Goal: Complete application form: Complete application form

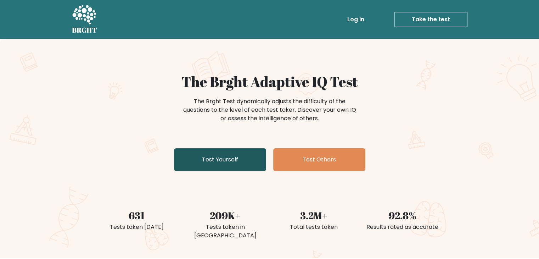
click at [260, 161] on link "Test Yourself" at bounding box center [220, 159] width 92 height 23
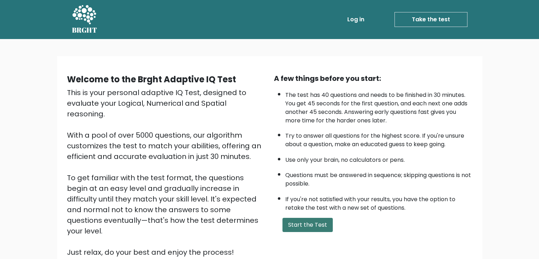
click at [300, 225] on button "Start the Test" at bounding box center [308, 225] width 50 height 14
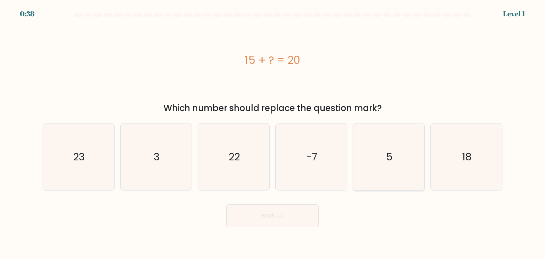
click at [399, 158] on icon "5" at bounding box center [388, 156] width 67 height 67
click at [273, 133] on input "e. 5" at bounding box center [272, 131] width 0 height 4
radio input "true"
click at [302, 221] on button "Next" at bounding box center [272, 215] width 92 height 23
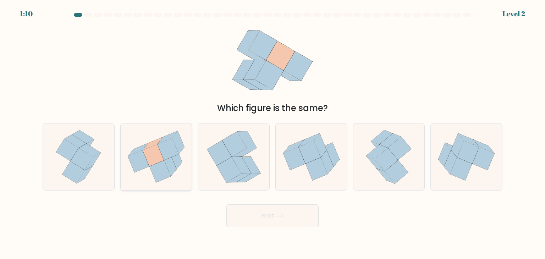
drag, startPoint x: 167, startPoint y: 173, endPoint x: 143, endPoint y: 153, distance: 32.0
click at [143, 153] on icon at bounding box center [156, 157] width 71 height 64
click at [272, 133] on input "b." at bounding box center [272, 131] width 0 height 4
radio input "true"
click at [143, 153] on icon at bounding box center [138, 161] width 21 height 22
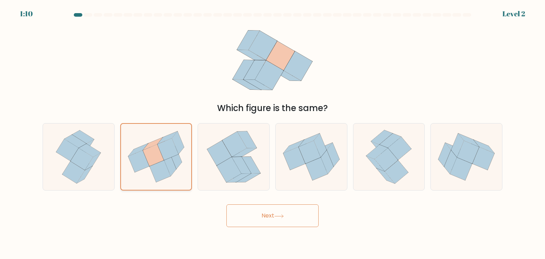
click at [272, 133] on input "b." at bounding box center [272, 131] width 0 height 4
click at [259, 220] on button "Next" at bounding box center [272, 215] width 92 height 23
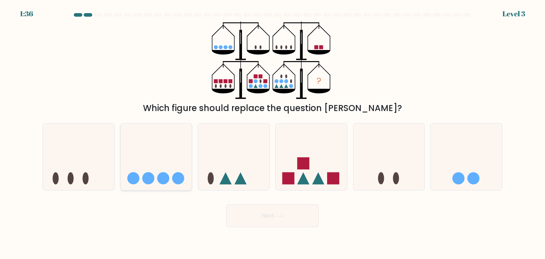
click at [166, 175] on circle at bounding box center [163, 178] width 12 height 12
click at [272, 133] on input "b." at bounding box center [272, 131] width 0 height 4
radio input "true"
click at [267, 222] on button "Next" at bounding box center [272, 215] width 92 height 23
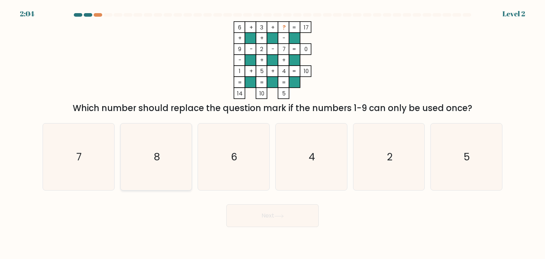
click at [186, 173] on icon "8" at bounding box center [156, 156] width 67 height 67
click at [272, 133] on input "b. 8" at bounding box center [272, 131] width 0 height 4
radio input "true"
click at [278, 216] on icon at bounding box center [279, 216] width 10 height 4
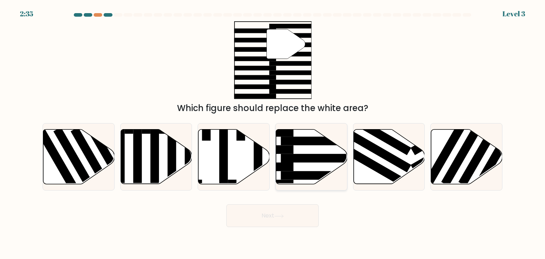
click at [305, 179] on rect at bounding box center [319, 175] width 77 height 9
click at [273, 133] on input "d." at bounding box center [272, 131] width 0 height 4
radio input "true"
click at [290, 227] on button "Next" at bounding box center [272, 215] width 92 height 23
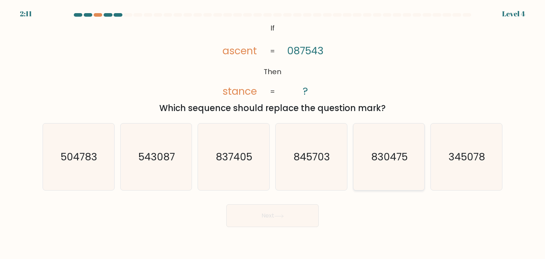
click at [373, 168] on icon "830475" at bounding box center [388, 156] width 67 height 67
click at [273, 133] on input "e. 830475" at bounding box center [272, 131] width 0 height 4
radio input "true"
click at [304, 217] on button "Next" at bounding box center [272, 215] width 92 height 23
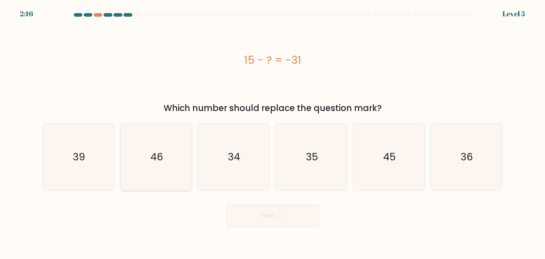
click at [167, 163] on icon "46" at bounding box center [156, 156] width 67 height 67
click at [272, 133] on input "b. 46" at bounding box center [272, 131] width 0 height 4
radio input "true"
click at [268, 208] on button "Next" at bounding box center [272, 215] width 92 height 23
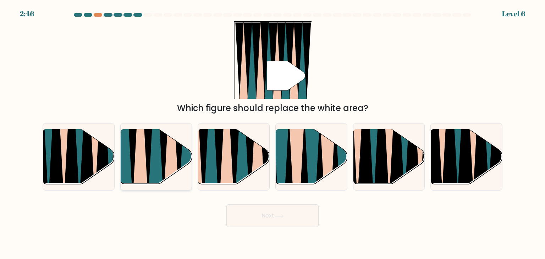
drag, startPoint x: 137, startPoint y: 144, endPoint x: 145, endPoint y: 152, distance: 11.5
click at [145, 152] on icon at bounding box center [140, 130] width 16 height 143
click at [272, 133] on input "b." at bounding box center [272, 131] width 0 height 4
radio input "true"
click at [145, 152] on icon at bounding box center [140, 129] width 16 height 141
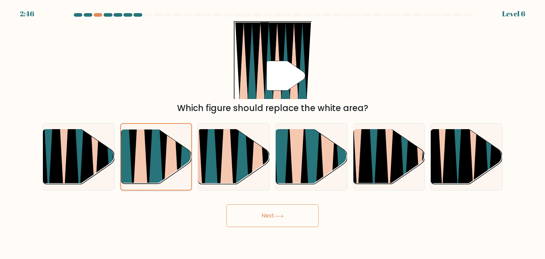
click at [272, 133] on input "b." at bounding box center [272, 131] width 0 height 4
click at [245, 212] on button "Next" at bounding box center [272, 215] width 92 height 23
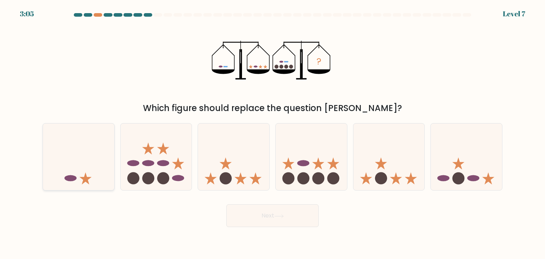
click at [96, 173] on icon at bounding box center [78, 156] width 71 height 59
click at [272, 133] on input "a." at bounding box center [272, 131] width 0 height 4
radio input "true"
click at [248, 223] on button "Next" at bounding box center [272, 215] width 92 height 23
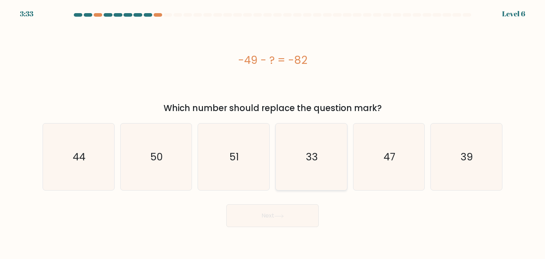
click at [332, 160] on icon "33" at bounding box center [311, 156] width 67 height 67
click at [273, 133] on input "d. 33" at bounding box center [272, 131] width 0 height 4
radio input "true"
click at [304, 219] on button "Next" at bounding box center [272, 215] width 92 height 23
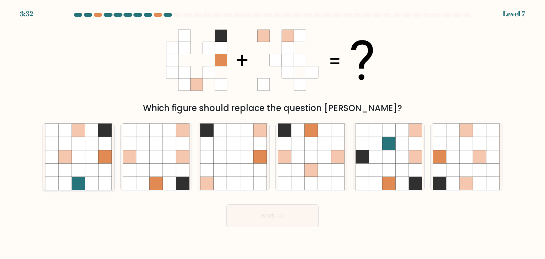
click at [78, 182] on icon at bounding box center [78, 183] width 13 height 13
click at [272, 133] on input "a." at bounding box center [272, 131] width 0 height 4
radio input "true"
click at [271, 220] on button "Next" at bounding box center [272, 215] width 92 height 23
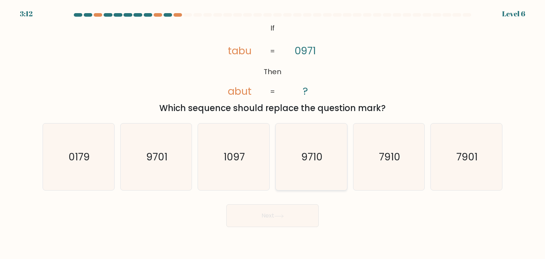
click at [314, 175] on icon "9710" at bounding box center [311, 156] width 67 height 67
click at [273, 133] on input "d. 9710" at bounding box center [272, 131] width 0 height 4
radio input "true"
click at [298, 216] on button "Next" at bounding box center [272, 215] width 92 height 23
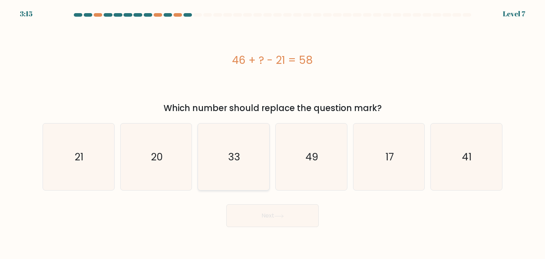
click at [238, 166] on icon "33" at bounding box center [233, 156] width 67 height 67
click at [272, 133] on input "c. 33" at bounding box center [272, 131] width 0 height 4
radio input "true"
click at [260, 211] on button "Next" at bounding box center [272, 215] width 92 height 23
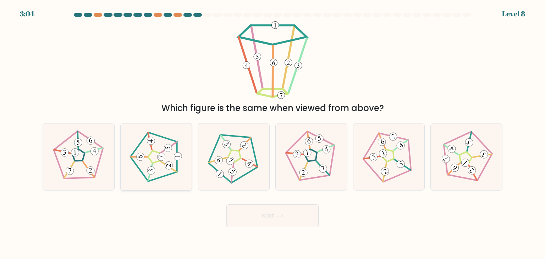
click at [154, 162] on icon at bounding box center [156, 157] width 54 height 54
click at [272, 133] on input "b." at bounding box center [272, 131] width 0 height 4
radio input "true"
click at [251, 215] on button "Next" at bounding box center [272, 215] width 92 height 23
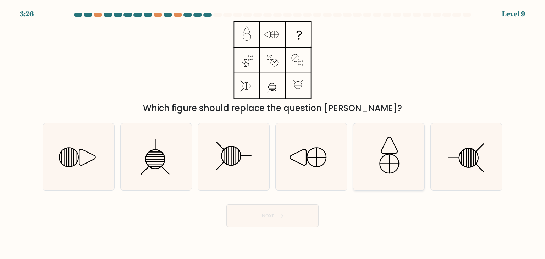
click at [383, 149] on icon at bounding box center [388, 156] width 67 height 67
click at [273, 133] on input "e." at bounding box center [272, 131] width 0 height 4
radio input "true"
click at [302, 217] on button "Next" at bounding box center [272, 215] width 92 height 23
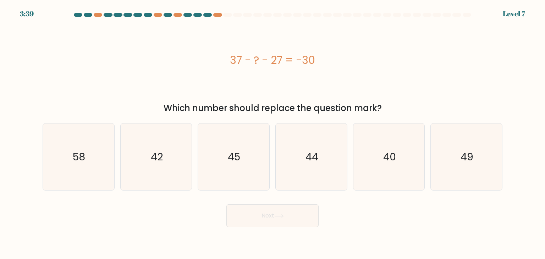
click at [302, 217] on button "Next" at bounding box center [272, 215] width 92 height 23
click at [373, 166] on icon "40" at bounding box center [388, 156] width 67 height 67
click at [273, 133] on input "e. 40" at bounding box center [272, 131] width 0 height 4
radio input "true"
click at [308, 224] on button "Next" at bounding box center [272, 215] width 92 height 23
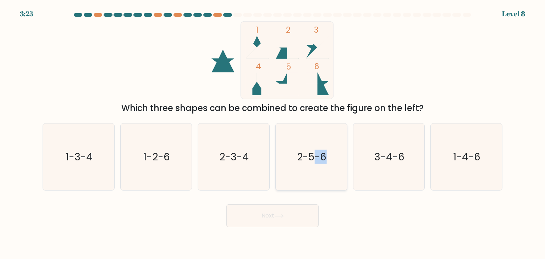
drag, startPoint x: 324, startPoint y: 159, endPoint x: 315, endPoint y: 171, distance: 15.0
click at [315, 171] on icon "2-5-6" at bounding box center [311, 156] width 67 height 67
click at [273, 133] on input "d. 2-5-6" at bounding box center [272, 131] width 0 height 4
radio input "true"
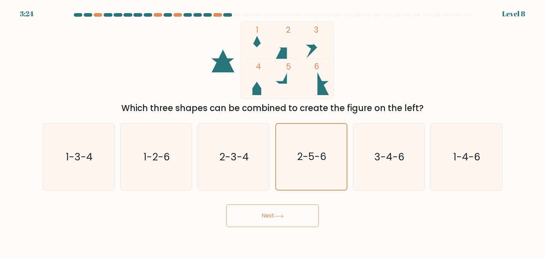
click at [292, 220] on button "Next" at bounding box center [272, 215] width 92 height 23
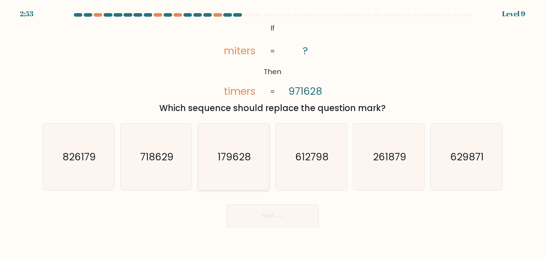
click at [219, 166] on icon "179628" at bounding box center [233, 156] width 67 height 67
click at [272, 133] on input "c. 179628" at bounding box center [272, 131] width 0 height 4
radio input "true"
click at [268, 218] on button "Next" at bounding box center [272, 215] width 92 height 23
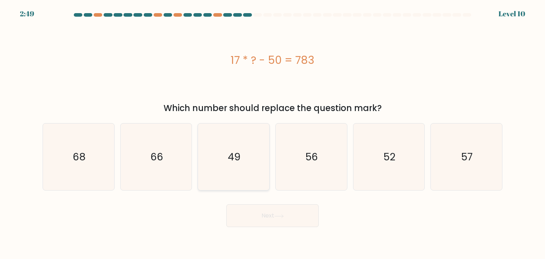
click at [255, 182] on icon "49" at bounding box center [233, 156] width 67 height 67
click at [272, 133] on input "c. 49" at bounding box center [272, 131] width 0 height 4
radio input "true"
click at [265, 214] on button "Next" at bounding box center [272, 215] width 92 height 23
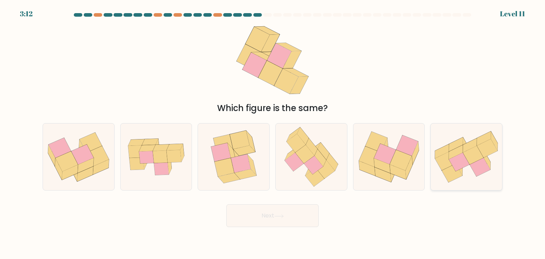
click at [447, 160] on icon at bounding box center [445, 161] width 21 height 18
click at [273, 133] on input "f." at bounding box center [272, 131] width 0 height 4
radio input "true"
click at [317, 224] on button "Next" at bounding box center [272, 215] width 92 height 23
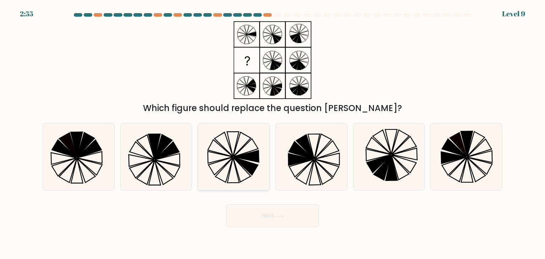
click at [244, 165] on icon at bounding box center [246, 166] width 24 height 18
click at [272, 133] on input "c." at bounding box center [272, 131] width 0 height 4
radio input "true"
click at [274, 222] on button "Next" at bounding box center [272, 215] width 92 height 23
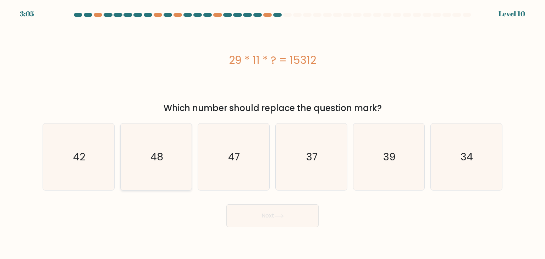
click at [167, 175] on icon "48" at bounding box center [156, 156] width 67 height 67
click at [272, 133] on input "b. 48" at bounding box center [272, 131] width 0 height 4
radio input "true"
click at [262, 217] on button "Next" at bounding box center [272, 215] width 92 height 23
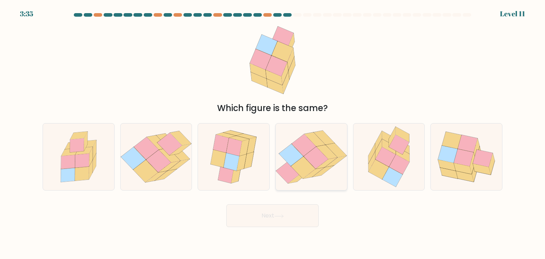
click at [282, 183] on icon at bounding box center [311, 156] width 71 height 59
click at [273, 133] on input "d." at bounding box center [272, 131] width 0 height 4
radio input "true"
click at [272, 219] on button "Next" at bounding box center [272, 215] width 92 height 23
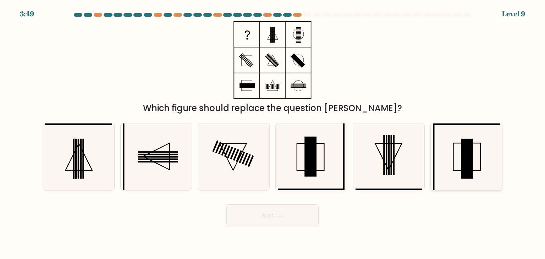
click at [470, 161] on rect at bounding box center [467, 159] width 12 height 40
click at [273, 133] on input "f." at bounding box center [272, 131] width 0 height 4
radio input "true"
click at [303, 210] on button "Next" at bounding box center [272, 215] width 92 height 23
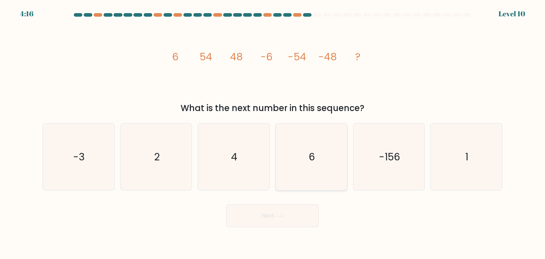
click at [325, 166] on icon "6" at bounding box center [311, 156] width 67 height 67
click at [273, 133] on input "d. 6" at bounding box center [272, 131] width 0 height 4
radio input "true"
click at [282, 217] on icon at bounding box center [279, 216] width 10 height 4
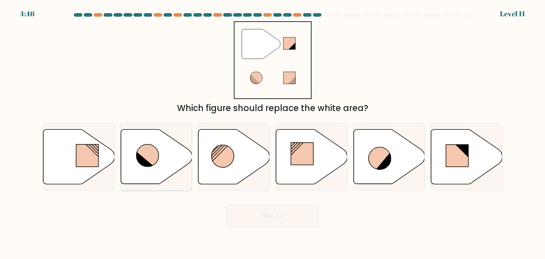
click at [156, 161] on icon at bounding box center [147, 155] width 22 height 22
click at [272, 133] on input "b." at bounding box center [272, 131] width 0 height 4
radio input "true"
click at [247, 205] on button "Next" at bounding box center [272, 215] width 92 height 23
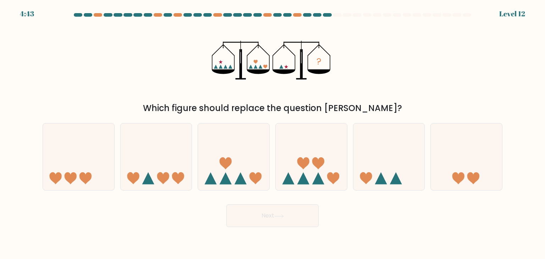
click at [247, 205] on button "Next" at bounding box center [272, 215] width 92 height 23
click at [322, 158] on icon at bounding box center [318, 163] width 12 height 12
click at [273, 133] on input "d." at bounding box center [272, 131] width 0 height 4
radio input "true"
click at [292, 217] on button "Next" at bounding box center [272, 215] width 92 height 23
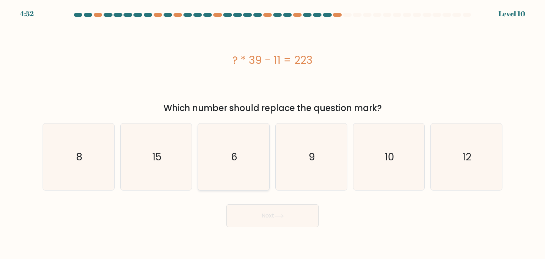
click at [253, 177] on icon "6" at bounding box center [233, 156] width 67 height 67
click at [272, 133] on input "c. 6" at bounding box center [272, 131] width 0 height 4
radio input "true"
click at [271, 219] on button "Next" at bounding box center [272, 215] width 92 height 23
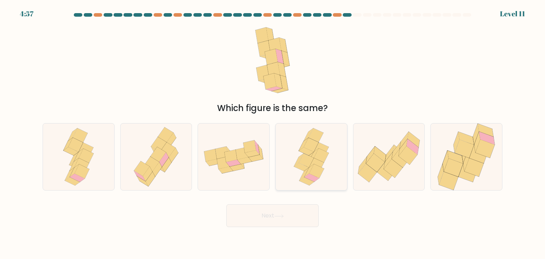
click at [310, 171] on icon at bounding box center [316, 171] width 15 height 14
click at [273, 133] on input "d." at bounding box center [272, 131] width 0 height 4
radio input "true"
click at [264, 220] on button "Next" at bounding box center [272, 215] width 92 height 23
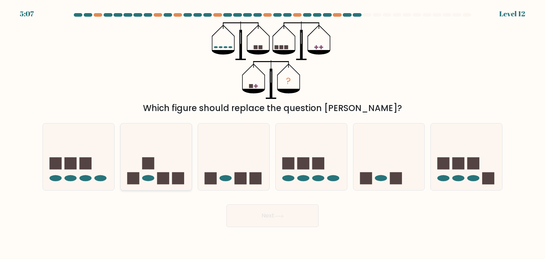
click at [174, 172] on icon at bounding box center [156, 156] width 71 height 59
click at [272, 133] on input "b." at bounding box center [272, 131] width 0 height 4
radio input "true"
click at [248, 213] on button "Next" at bounding box center [272, 215] width 92 height 23
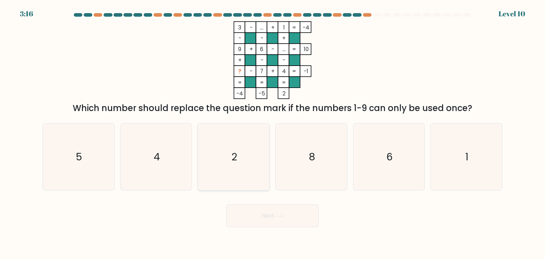
click at [245, 169] on icon "2" at bounding box center [233, 156] width 67 height 67
click at [272, 133] on input "c. 2" at bounding box center [272, 131] width 0 height 4
radio input "true"
click at [262, 223] on button "Next" at bounding box center [272, 215] width 92 height 23
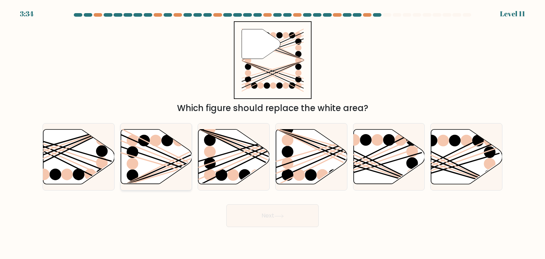
click at [163, 170] on icon at bounding box center [156, 156] width 71 height 55
click at [272, 133] on input "b." at bounding box center [272, 131] width 0 height 4
radio input "true"
click at [242, 217] on button "Next" at bounding box center [272, 215] width 92 height 23
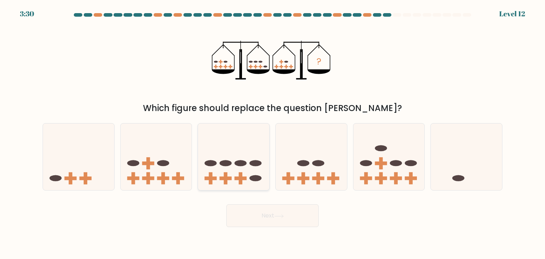
click at [257, 151] on icon at bounding box center [233, 156] width 71 height 59
click at [272, 133] on input "c." at bounding box center [272, 131] width 0 height 4
radio input "true"
click at [277, 218] on button "Next" at bounding box center [272, 215] width 92 height 23
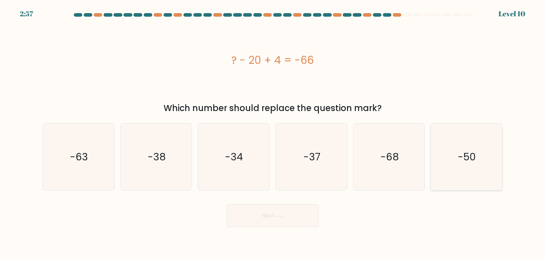
click at [444, 179] on icon "-50" at bounding box center [466, 156] width 67 height 67
click at [273, 133] on input "f. -50" at bounding box center [272, 131] width 0 height 4
radio input "true"
click at [305, 221] on button "Next" at bounding box center [272, 215] width 92 height 23
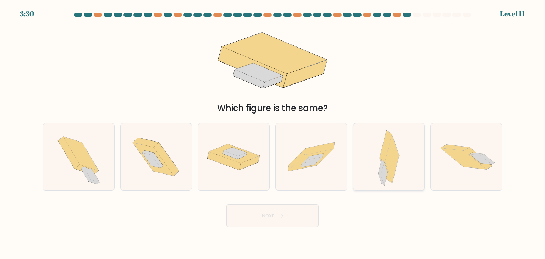
click at [381, 168] on icon at bounding box center [381, 167] width 6 height 15
click at [273, 133] on input "e." at bounding box center [272, 131] width 0 height 4
radio input "true"
click at [303, 216] on button "Next" at bounding box center [272, 215] width 92 height 23
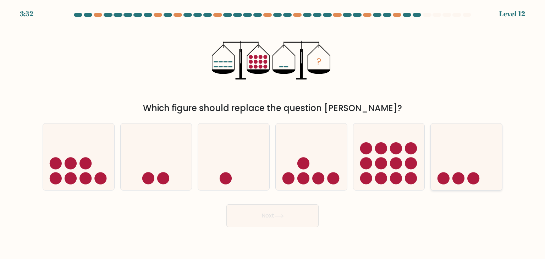
click at [441, 178] on circle at bounding box center [443, 178] width 12 height 12
click at [273, 133] on input "f." at bounding box center [272, 131] width 0 height 4
radio input "true"
click at [293, 218] on button "Next" at bounding box center [272, 215] width 92 height 23
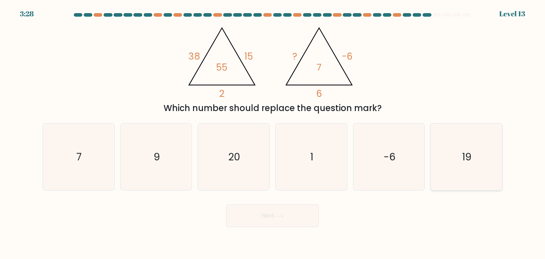
click at [468, 156] on text "19" at bounding box center [467, 157] width 10 height 14
click at [273, 133] on input "f. 19" at bounding box center [272, 131] width 0 height 4
radio input "true"
click at [308, 215] on button "Next" at bounding box center [272, 215] width 92 height 23
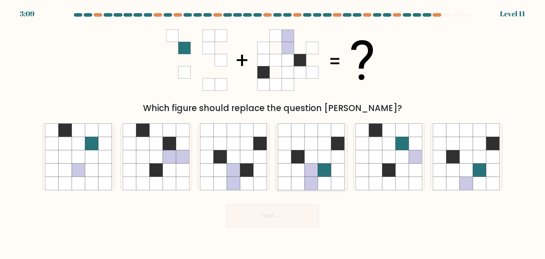
click at [327, 171] on icon at bounding box center [324, 170] width 13 height 13
click at [273, 133] on input "d." at bounding box center [272, 131] width 0 height 4
radio input "true"
click at [293, 220] on button "Next" at bounding box center [272, 215] width 92 height 23
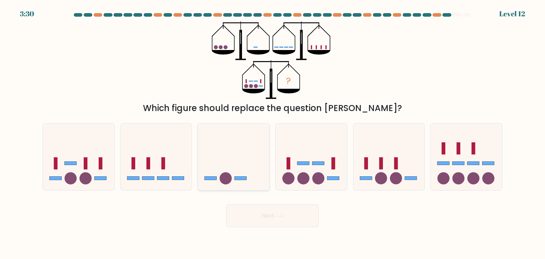
click at [250, 155] on icon at bounding box center [233, 156] width 71 height 59
click at [272, 133] on input "c." at bounding box center [272, 131] width 0 height 4
radio input "true"
click at [256, 217] on button "Next" at bounding box center [272, 215] width 92 height 23
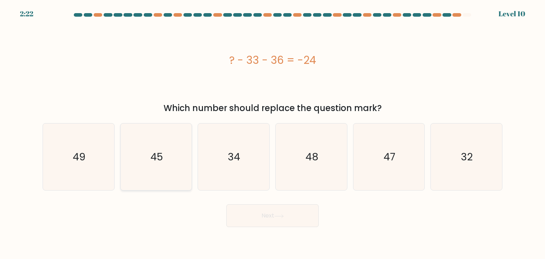
click at [182, 166] on icon "45" at bounding box center [156, 156] width 67 height 67
click at [272, 133] on input "b. 45" at bounding box center [272, 131] width 0 height 4
radio input "true"
click at [260, 221] on button "Next" at bounding box center [272, 215] width 92 height 23
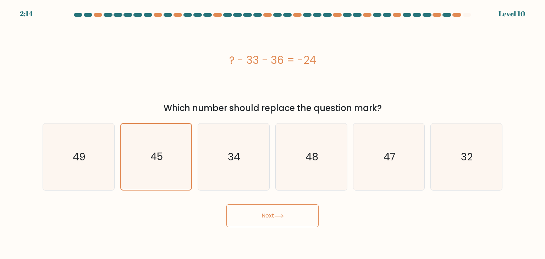
click at [260, 221] on button "Next" at bounding box center [272, 215] width 92 height 23
click at [253, 213] on button "Next" at bounding box center [272, 215] width 92 height 23
click at [134, 143] on icon "45" at bounding box center [156, 157] width 66 height 66
click at [272, 133] on input "b. 45" at bounding box center [272, 131] width 0 height 4
click at [92, 157] on icon "49" at bounding box center [78, 156] width 67 height 67
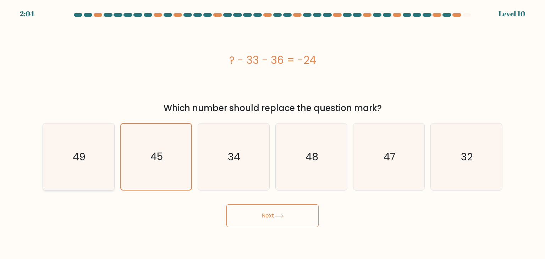
click at [272, 133] on input "a. 49" at bounding box center [272, 131] width 0 height 4
radio input "true"
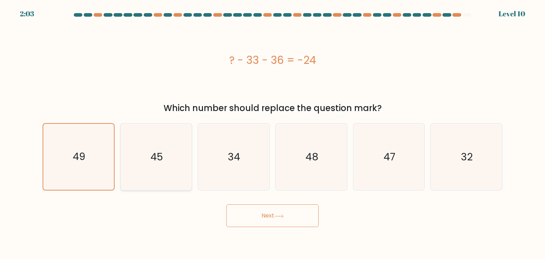
click at [154, 158] on text "45" at bounding box center [156, 157] width 12 height 14
click at [272, 133] on input "b. 45" at bounding box center [272, 131] width 0 height 4
radio input "true"
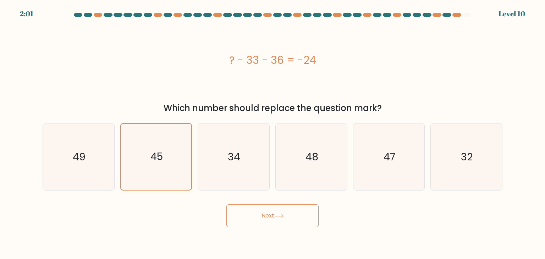
click at [249, 222] on button "Next" at bounding box center [272, 215] width 92 height 23
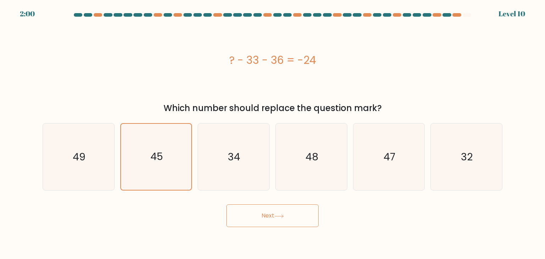
click at [249, 222] on button "Next" at bounding box center [272, 215] width 92 height 23
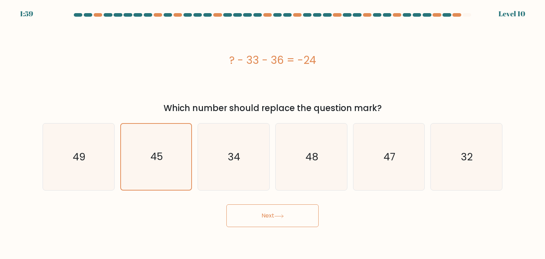
click at [249, 222] on button "Next" at bounding box center [272, 215] width 92 height 23
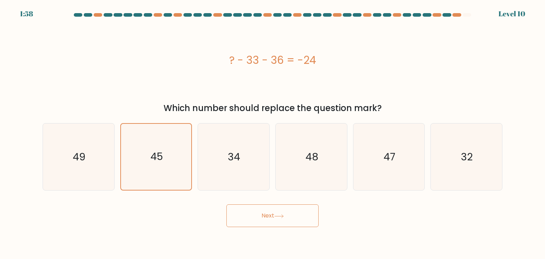
click at [249, 222] on button "Next" at bounding box center [272, 215] width 92 height 23
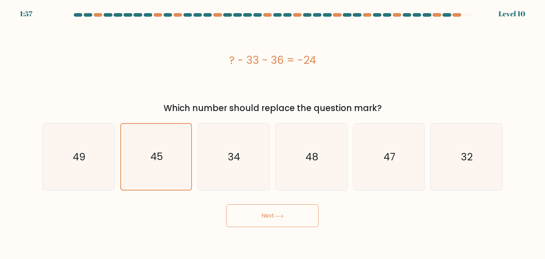
click at [249, 222] on button "Next" at bounding box center [272, 215] width 92 height 23
click at [236, 182] on icon "34" at bounding box center [233, 156] width 67 height 67
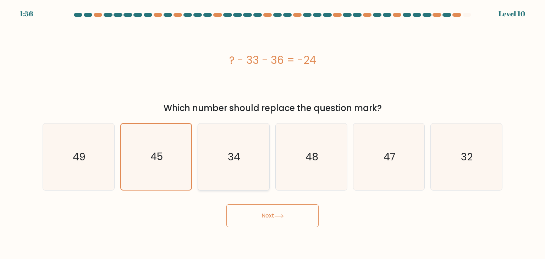
click at [272, 133] on input "c. 34" at bounding box center [272, 131] width 0 height 4
radio input "true"
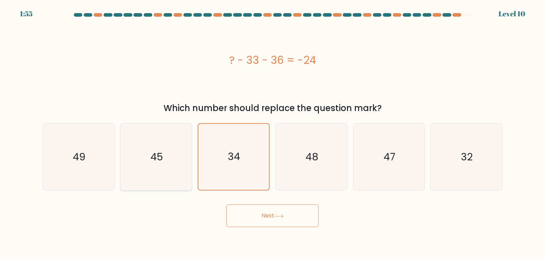
click at [173, 170] on icon "45" at bounding box center [156, 156] width 67 height 67
click at [272, 133] on input "b. 45" at bounding box center [272, 131] width 0 height 4
radio input "true"
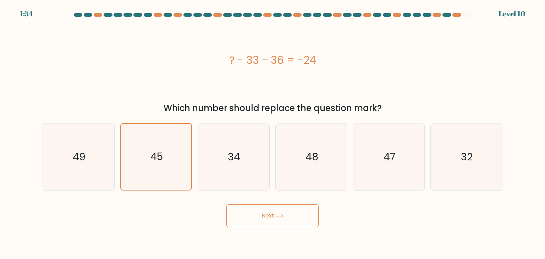
click at [238, 217] on button "Next" at bounding box center [272, 215] width 92 height 23
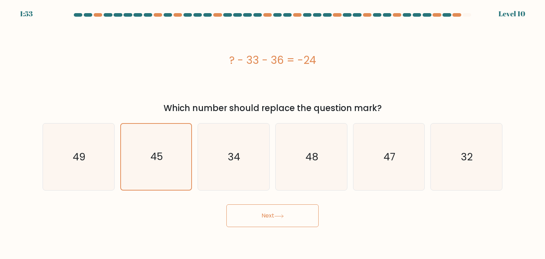
click at [238, 217] on button "Next" at bounding box center [272, 215] width 92 height 23
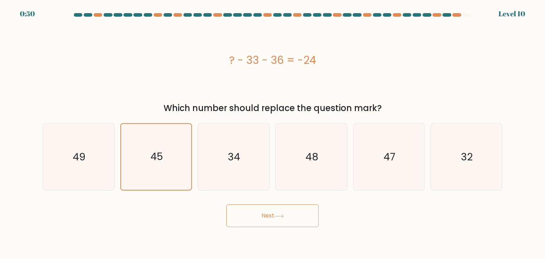
click at [238, 217] on button "Next" at bounding box center [272, 215] width 92 height 23
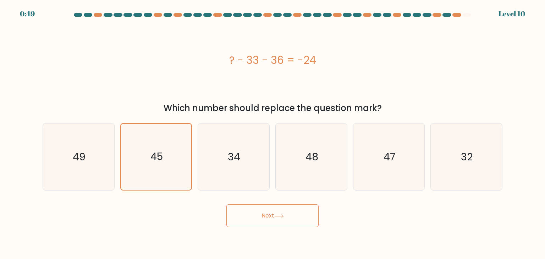
click at [238, 217] on button "Next" at bounding box center [272, 215] width 92 height 23
drag, startPoint x: 238, startPoint y: 217, endPoint x: 236, endPoint y: 172, distance: 45.1
click at [236, 172] on form "a." at bounding box center [272, 120] width 545 height 214
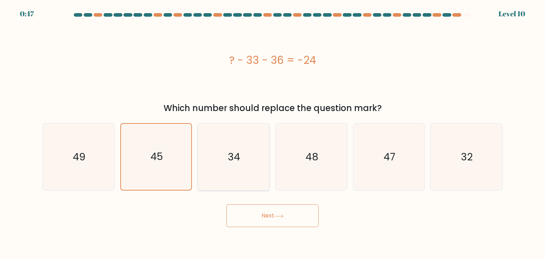
click at [236, 172] on icon "34" at bounding box center [233, 156] width 67 height 67
click at [272, 133] on input "c. 34" at bounding box center [272, 131] width 0 height 4
radio input "true"
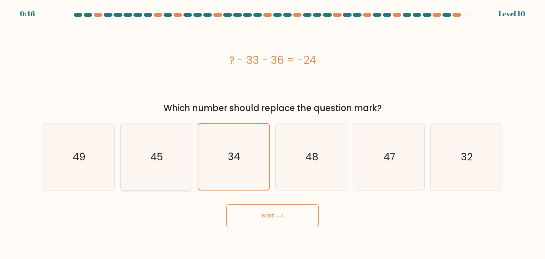
click at [177, 176] on icon "45" at bounding box center [156, 156] width 67 height 67
click at [272, 133] on input "b. 45" at bounding box center [272, 131] width 0 height 4
radio input "true"
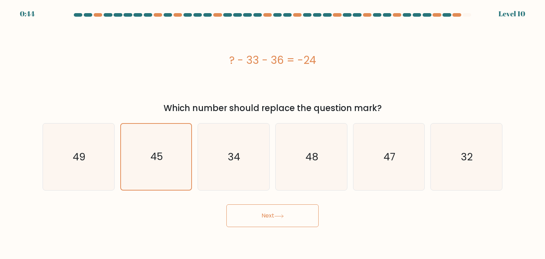
click at [275, 216] on button "Next" at bounding box center [272, 215] width 92 height 23
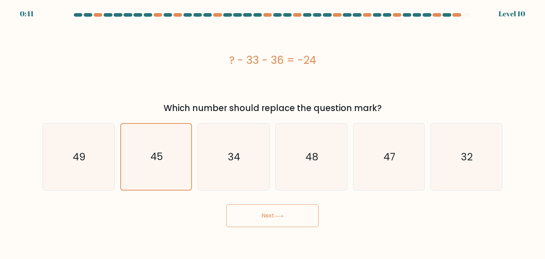
click at [275, 216] on button "Next" at bounding box center [272, 215] width 92 height 23
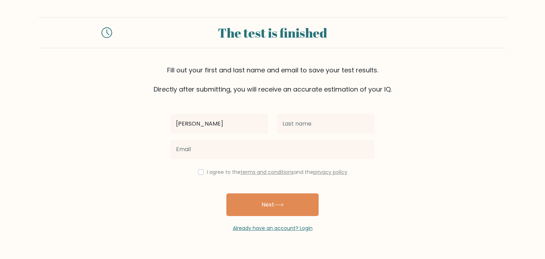
type input "[PERSON_NAME]"
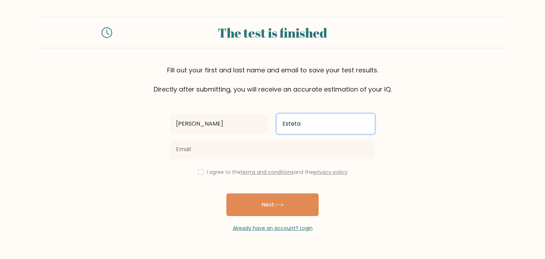
type input "Esteta"
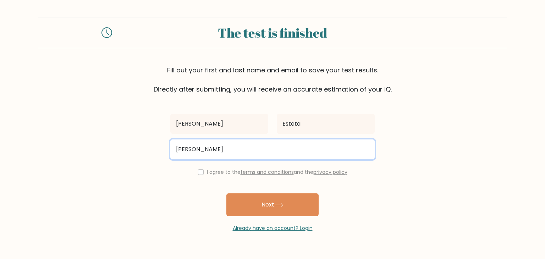
type input "vincent.esteta@gmail.com"
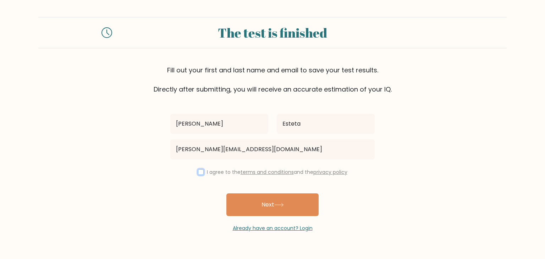
click at [201, 173] on input "checkbox" at bounding box center [201, 172] width 6 height 6
checkbox input "true"
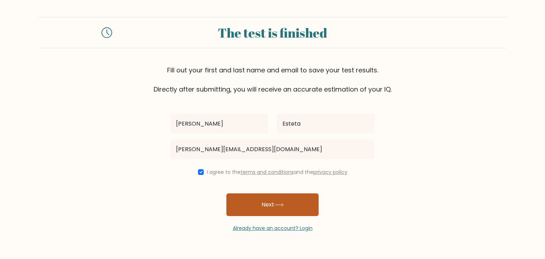
click at [250, 209] on button "Next" at bounding box center [272, 204] width 92 height 23
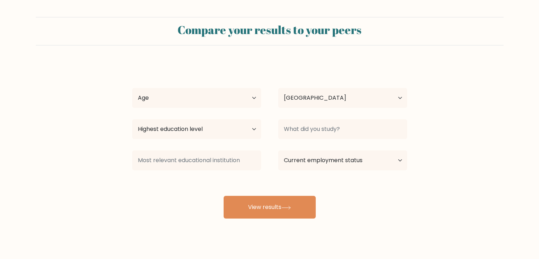
select select "PH"
click at [233, 100] on select "Age Under 18 years old 18-24 years old 25-34 years old 35-44 years old 45-54 ye…" at bounding box center [196, 98] width 129 height 20
select select "25_34"
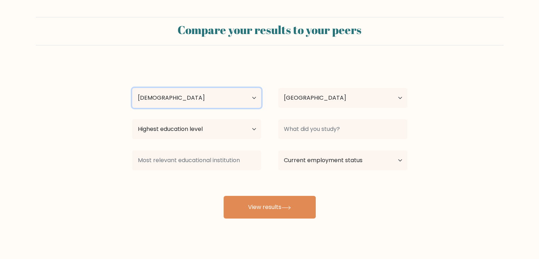
click at [132, 88] on select "Age Under 18 years old 18-24 years old 25-34 years old 35-44 years old 45-54 ye…" at bounding box center [196, 98] width 129 height 20
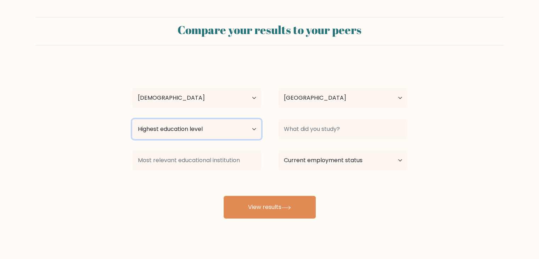
click at [225, 129] on select "Highest education level No schooling Primary Lower Secondary Upper Secondary Oc…" at bounding box center [196, 129] width 129 height 20
select select "bachelors_degree"
click at [132, 119] on select "Highest education level No schooling Primary Lower Secondary Upper Secondary Oc…" at bounding box center [196, 129] width 129 height 20
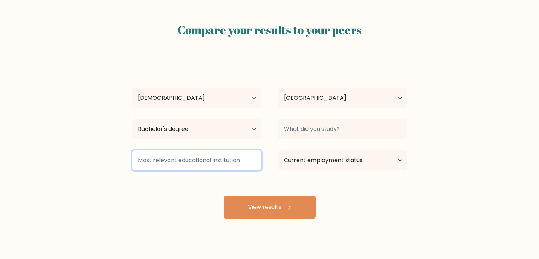
click at [207, 161] on input at bounding box center [196, 160] width 129 height 20
type input "J"
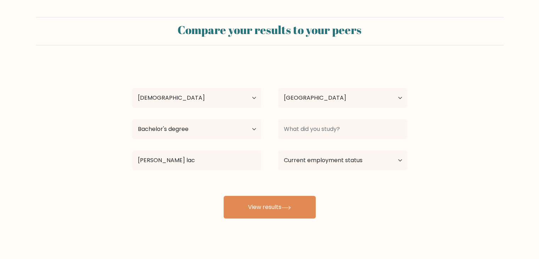
click at [210, 178] on div "Vincent Esteta Age Under 18 years old 18-24 years old 25-34 years old 35-44 yea…" at bounding box center [270, 140] width 284 height 156
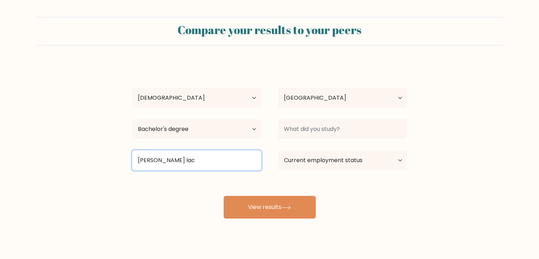
click at [207, 165] on input "John B. lac" at bounding box center [196, 160] width 129 height 20
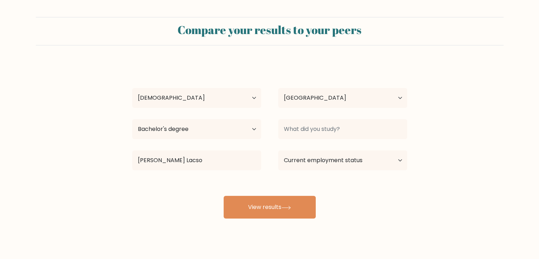
click at [204, 183] on div "Vincent Esteta Age Under 18 years old 18-24 years old 25-34 years old 35-44 yea…" at bounding box center [270, 140] width 284 height 156
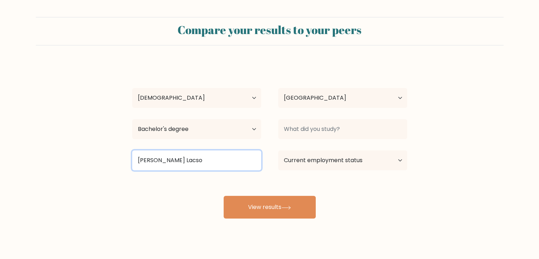
click at [201, 165] on input "John B. Lacso" at bounding box center [196, 160] width 129 height 20
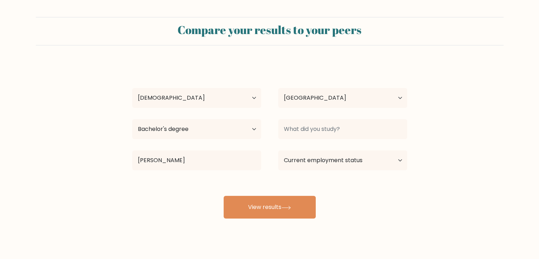
click at [211, 182] on div "Vincent Esteta Age Under 18 years old 18-24 years old 25-34 years old 35-44 yea…" at bounding box center [270, 140] width 284 height 156
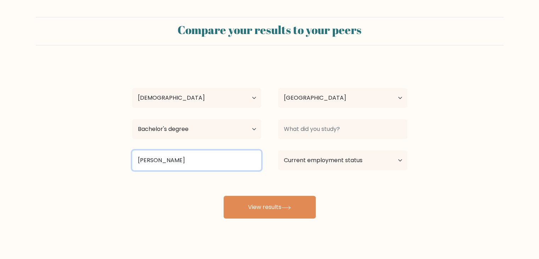
click at [211, 157] on input "John B. Lacson" at bounding box center [196, 160] width 129 height 20
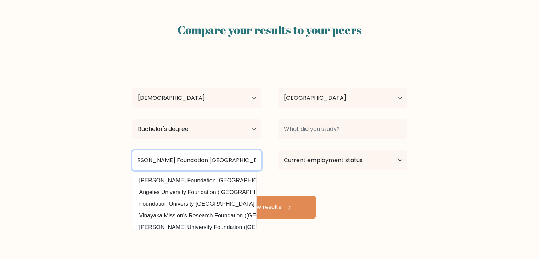
scroll to position [0, 13]
type input "John B. Lacson Foundation Maritime University"
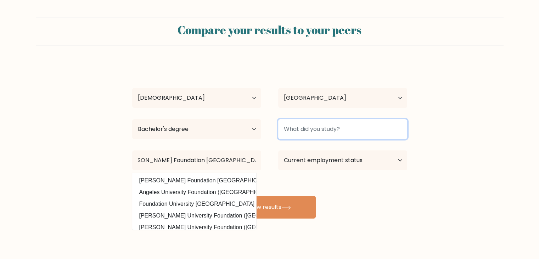
scroll to position [0, 0]
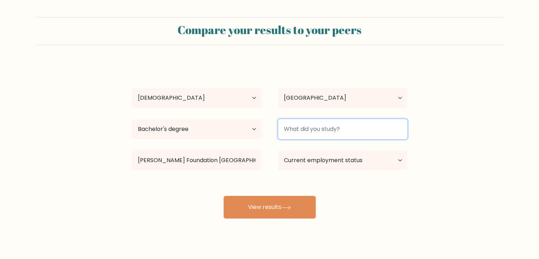
click at [294, 130] on input at bounding box center [342, 129] width 129 height 20
type input "B"
type input "M"
type input "B"
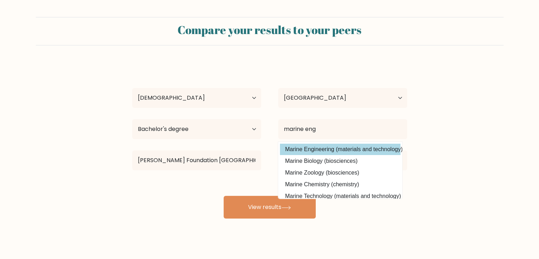
click at [355, 148] on div "Vincent Esteta Age Under 18 years old 18-24 years old 25-34 years old 35-44 yea…" at bounding box center [270, 140] width 284 height 156
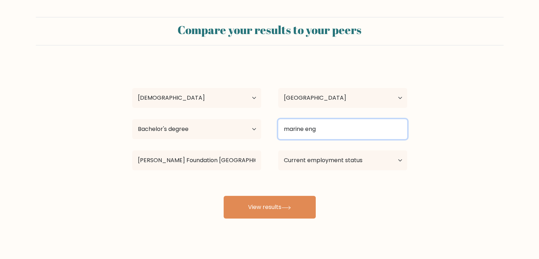
click at [359, 129] on input "marine eng" at bounding box center [342, 129] width 129 height 20
type input "m"
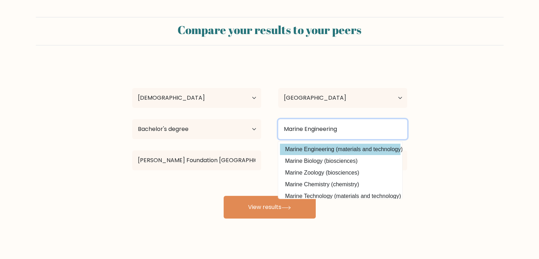
type input "Marine Engineering"
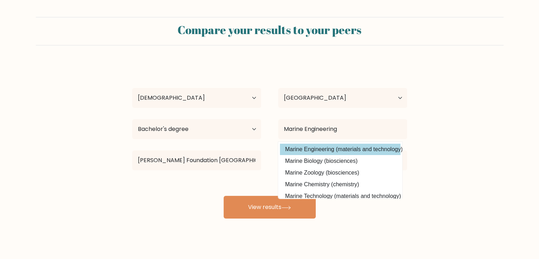
click at [366, 150] on div "Vincent Esteta Age Under 18 years old 18-24 years old 25-34 years old 35-44 yea…" at bounding box center [270, 140] width 284 height 156
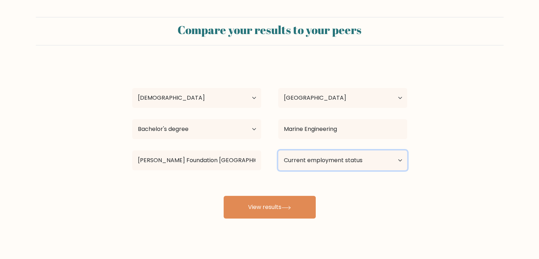
click at [341, 156] on select "Current employment status Employed Student Retired Other / prefer not to answer" at bounding box center [342, 160] width 129 height 20
select select "other"
click at [278, 150] on select "Current employment status Employed Student Retired Other / prefer not to answer" at bounding box center [342, 160] width 129 height 20
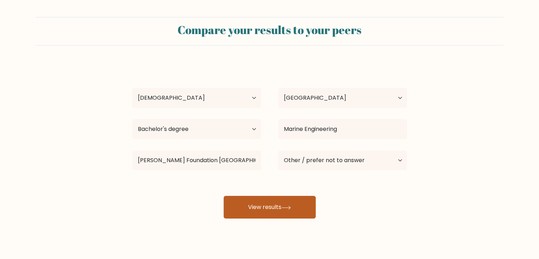
click at [298, 215] on button "View results" at bounding box center [270, 207] width 92 height 23
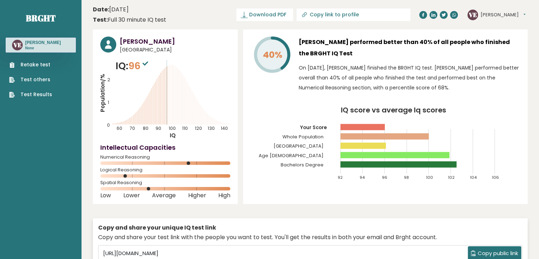
click at [39, 95] on link "Test Results" at bounding box center [30, 94] width 43 height 7
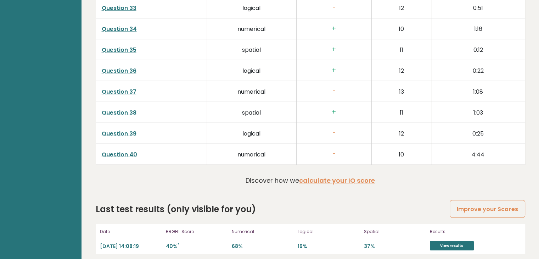
scroll to position [1812, 0]
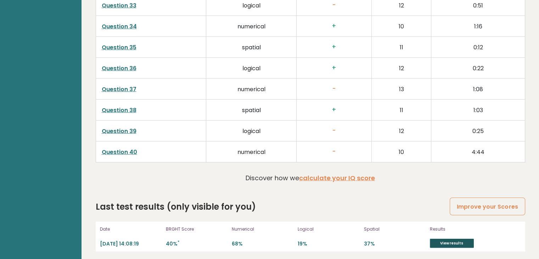
click at [444, 240] on link "View results" at bounding box center [452, 243] width 44 height 9
